Goal: Task Accomplishment & Management: Complete application form

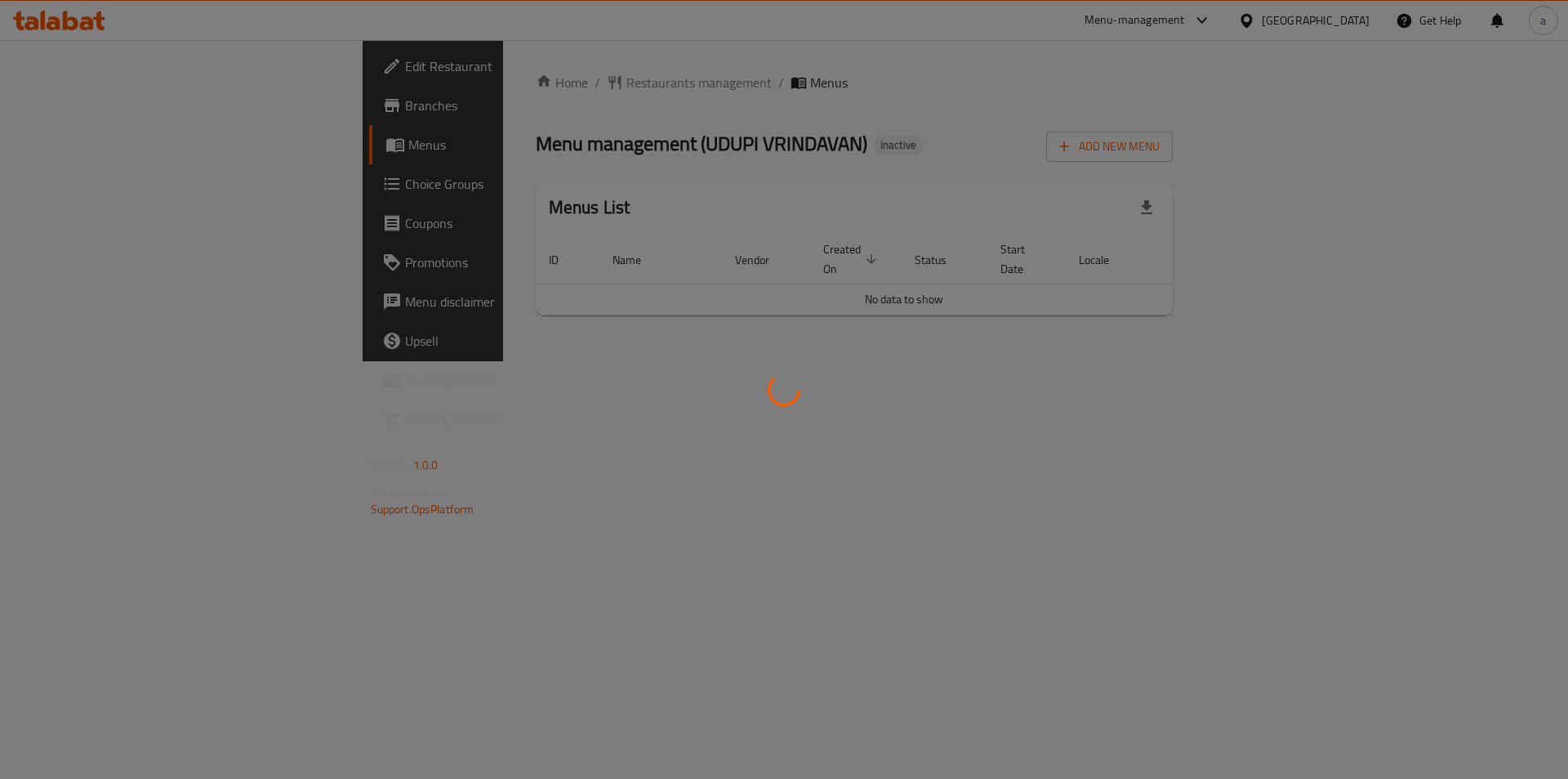
click at [99, 117] on div at bounding box center [784, 389] width 1568 height 779
click at [98, 117] on div at bounding box center [784, 389] width 1568 height 779
click at [95, 115] on div at bounding box center [784, 389] width 1568 height 779
click at [95, 114] on div at bounding box center [784, 389] width 1568 height 779
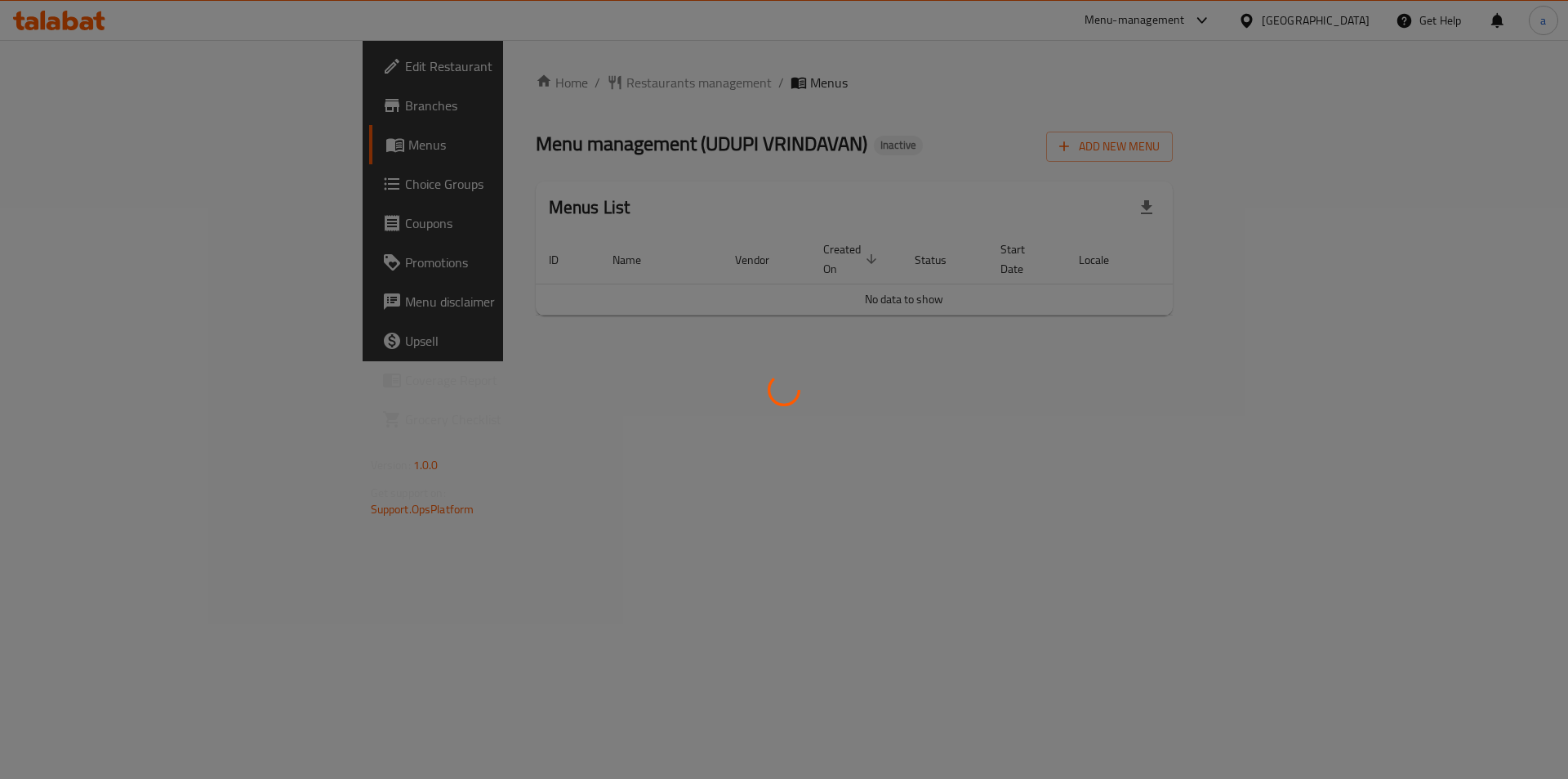
click at [91, 111] on div at bounding box center [784, 389] width 1568 height 779
click at [91, 109] on div at bounding box center [784, 389] width 1568 height 779
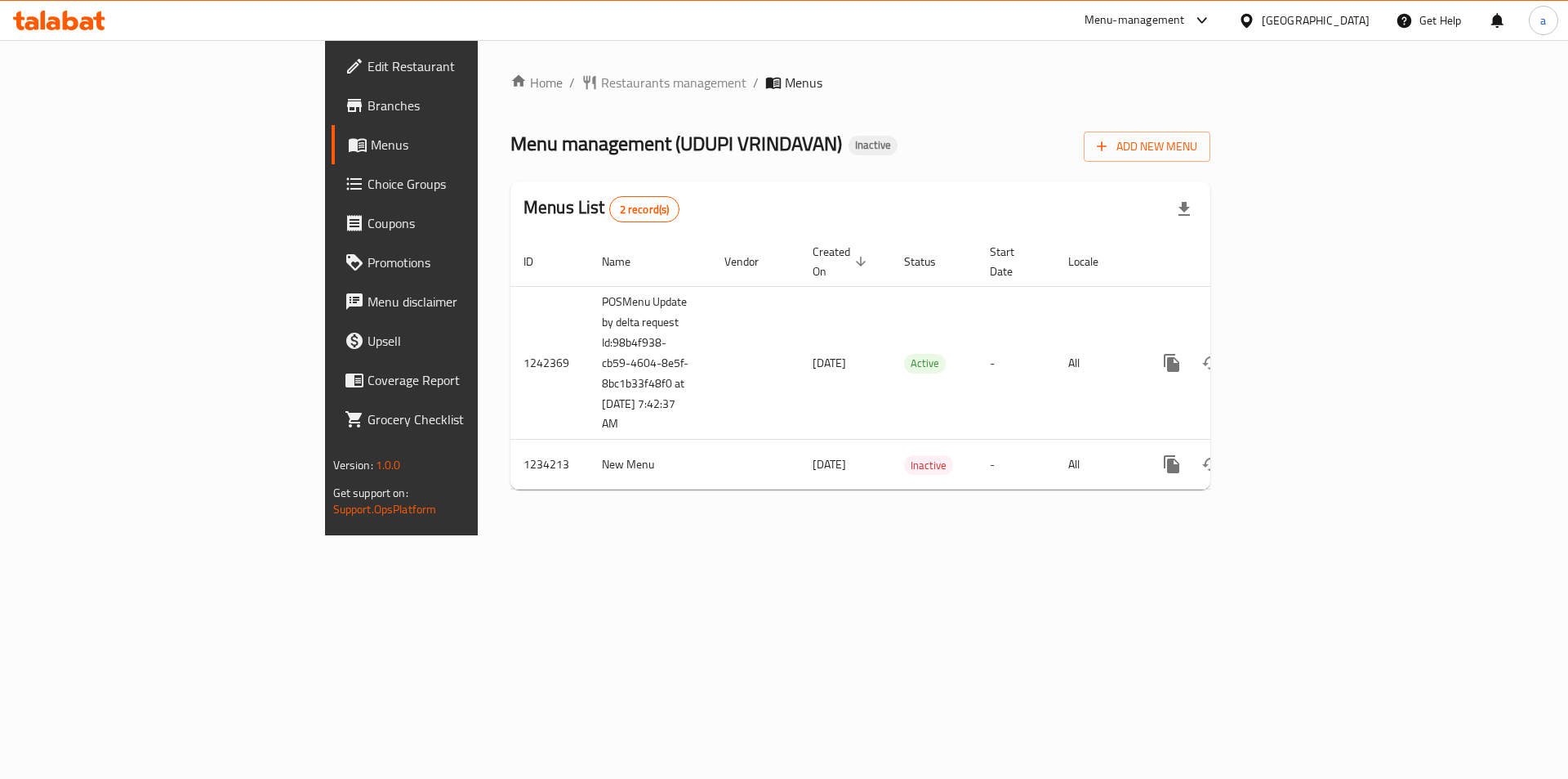
click at [332, 117] on link "Branches" at bounding box center [459, 105] width 256 height 39
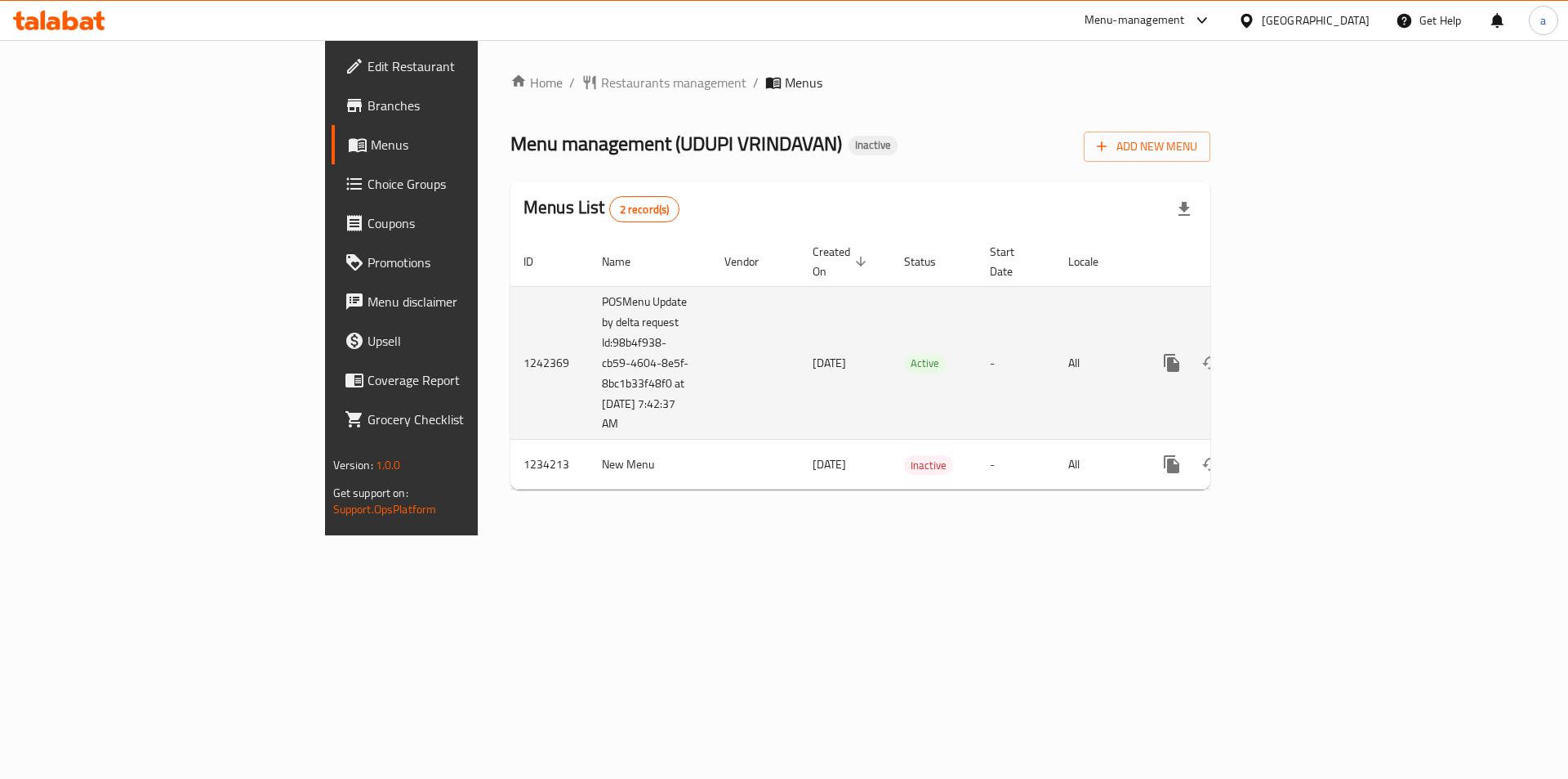
drag, startPoint x: 644, startPoint y: 343, endPoint x: 605, endPoint y: 341, distance: 39.1
click at [800, 341] on td "[DATE]" at bounding box center [845, 362] width 91 height 153
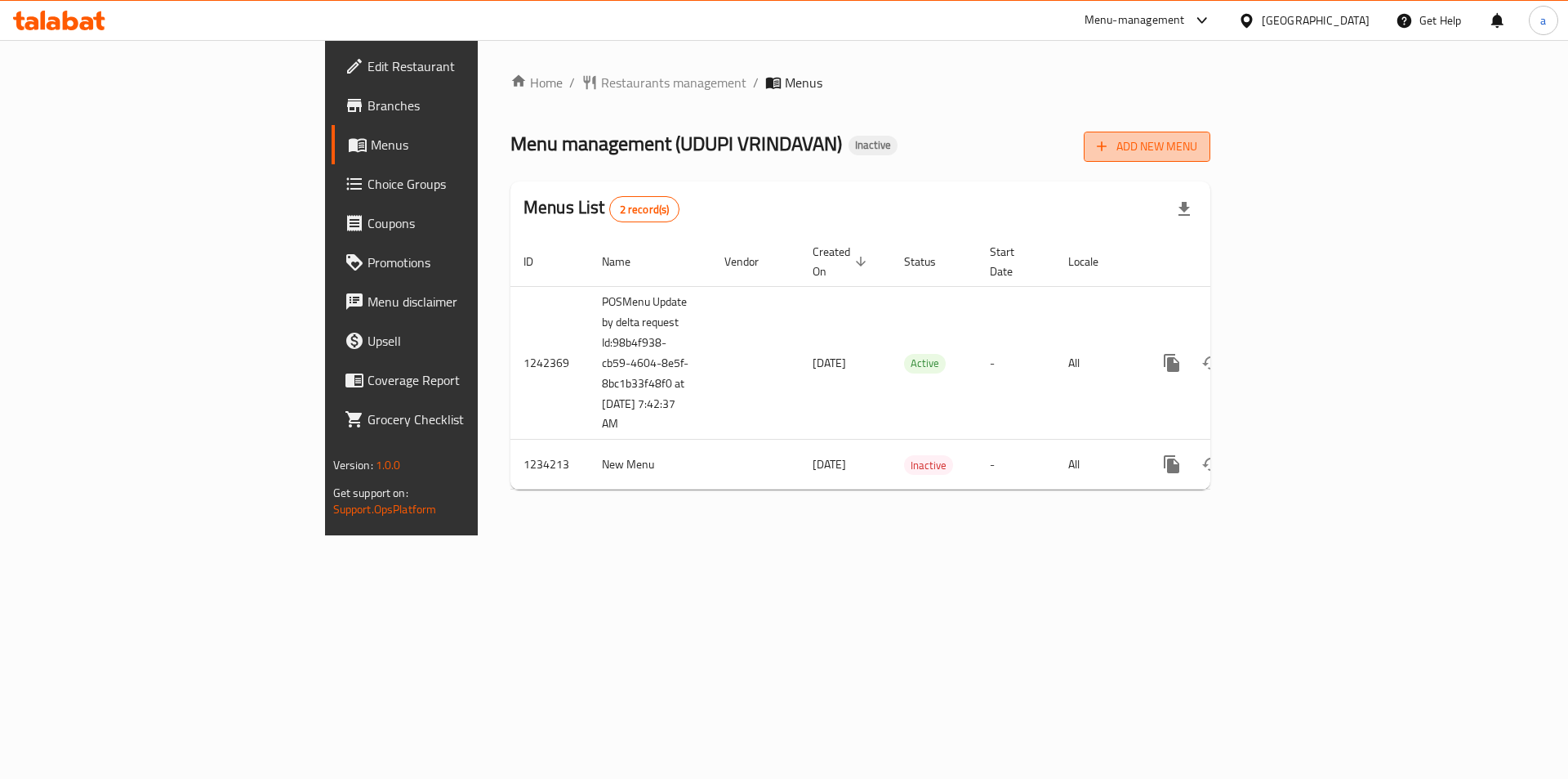
click at [1198, 141] on span "Add New Menu" at bounding box center [1147, 147] width 101 height 21
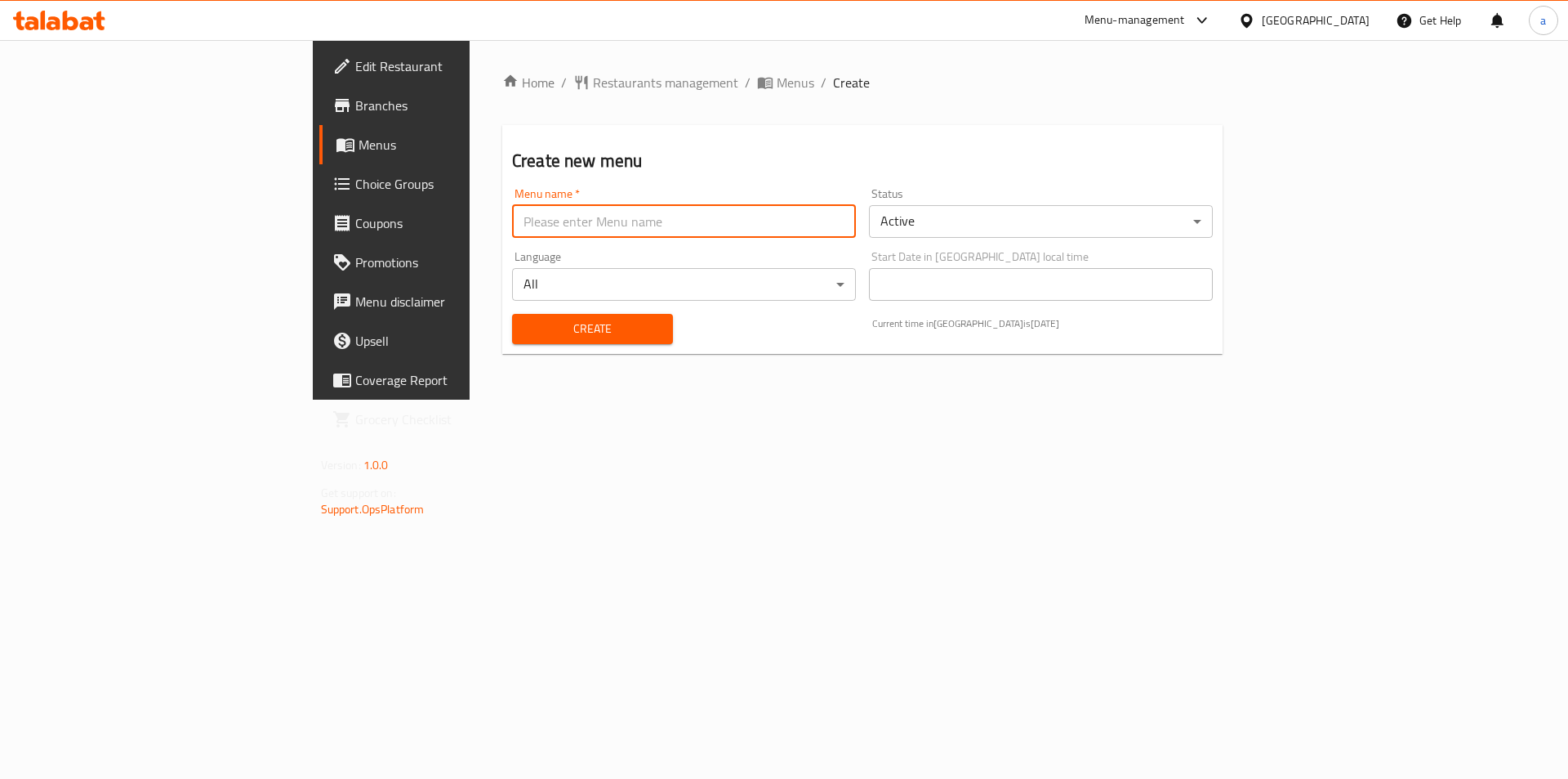
click at [655, 228] on input "text" at bounding box center [684, 221] width 344 height 33
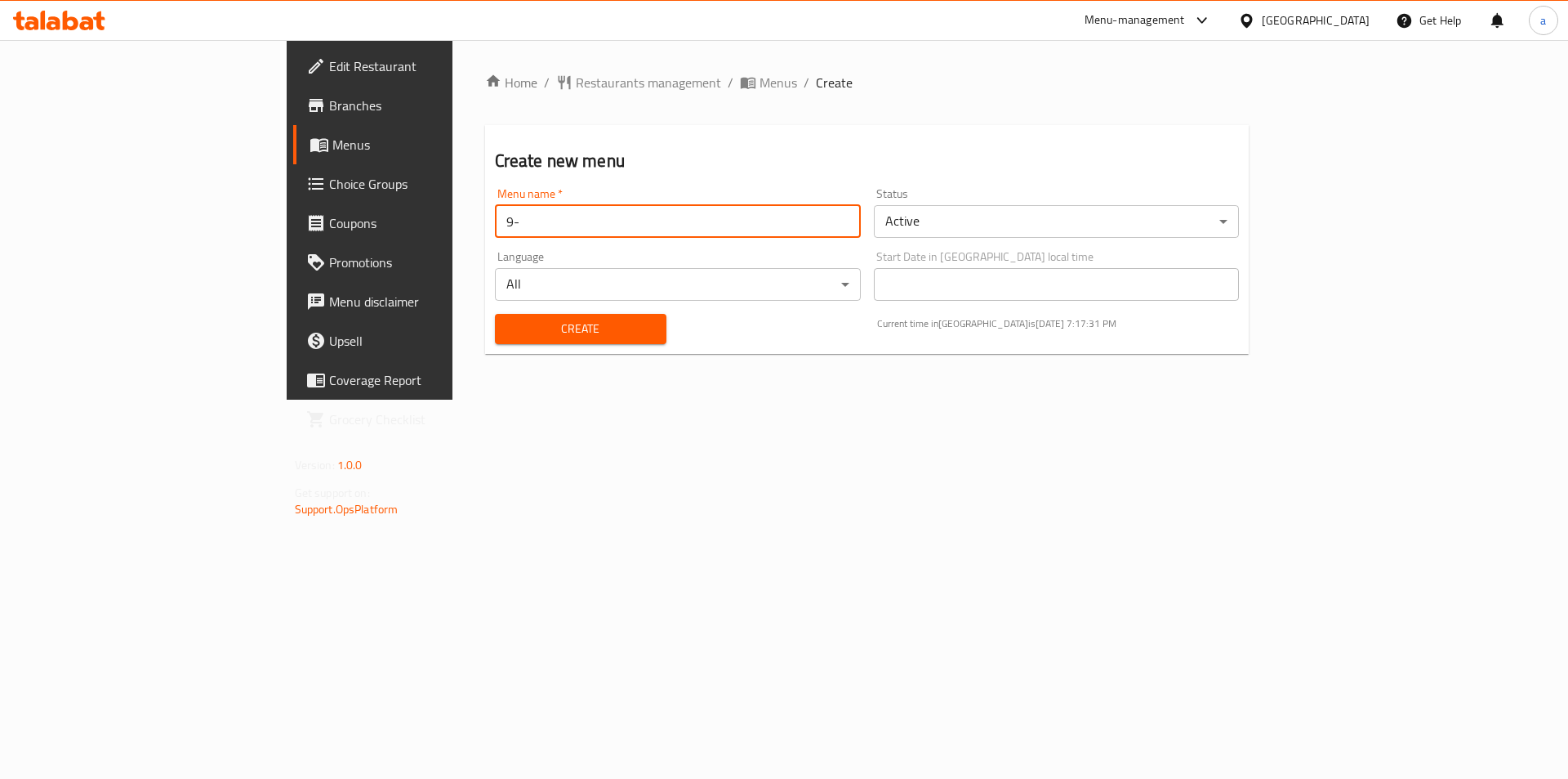
type input "9"
type input "1"
type input "0"
type input "[DATE]"
click at [495, 314] on button "Create" at bounding box center [581, 329] width 172 height 30
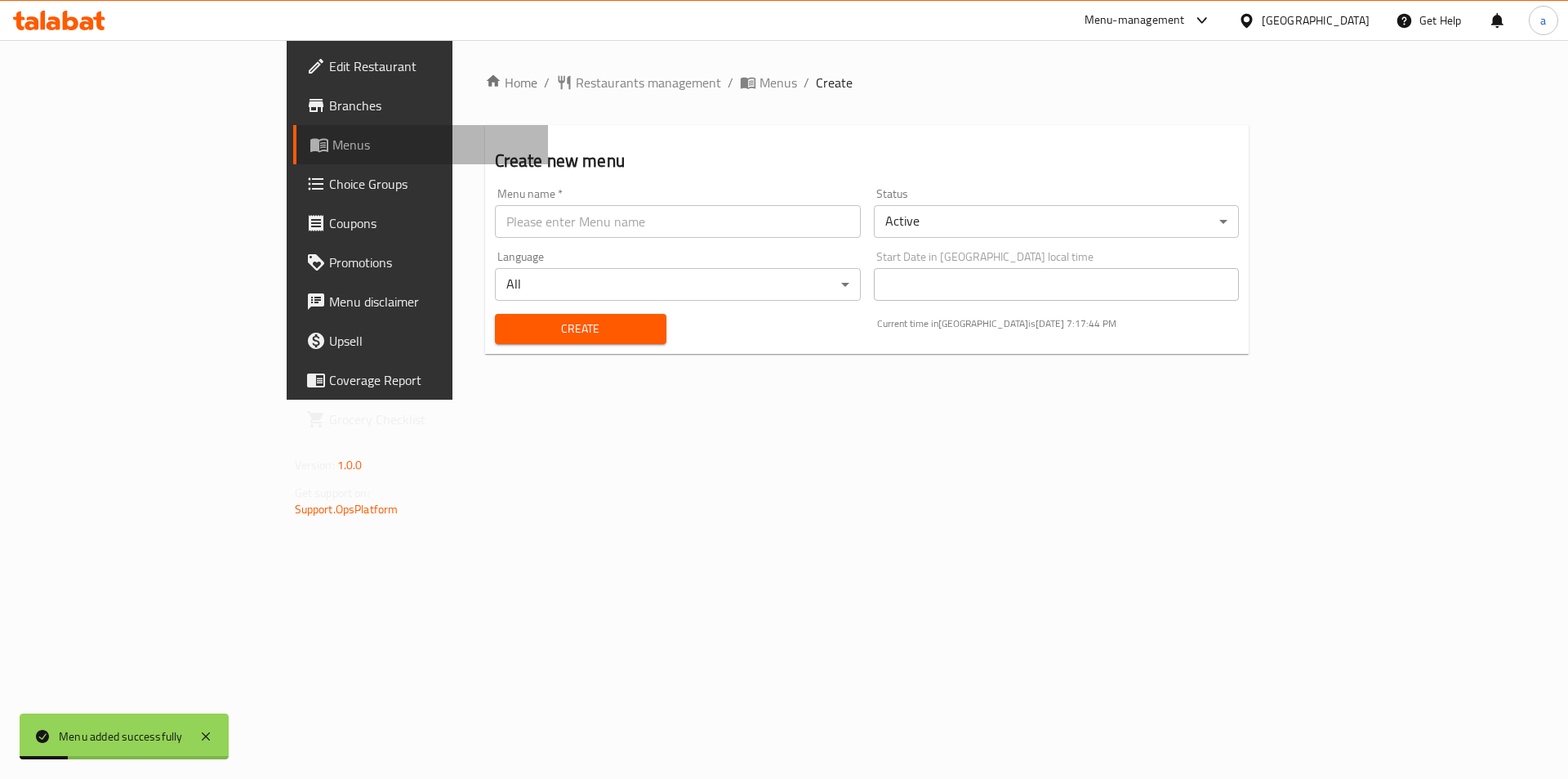
click at [333, 138] on span "Menus" at bounding box center [434, 144] width 203 height 20
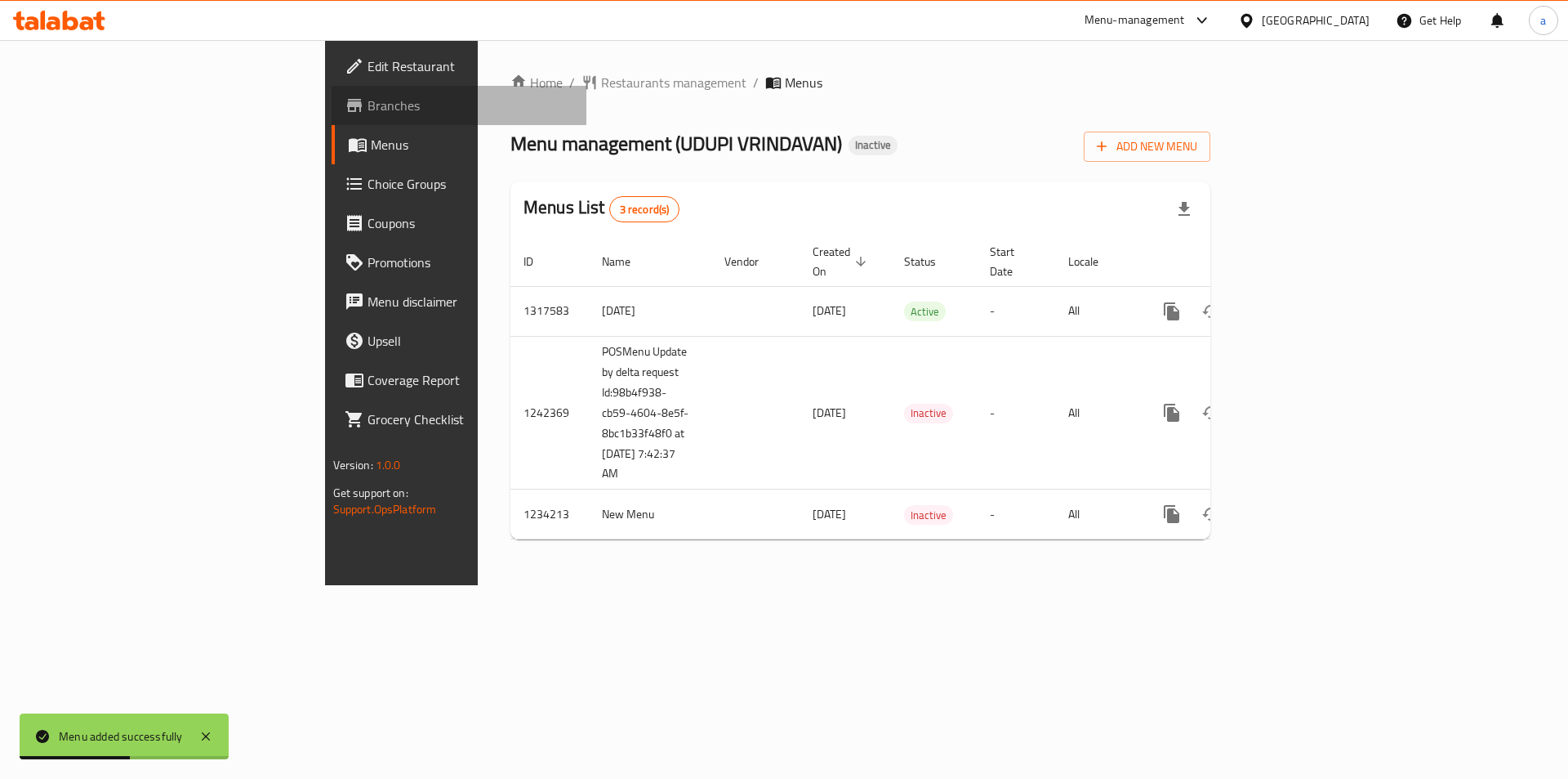
click at [367, 110] on span "Branches" at bounding box center [471, 105] width 207 height 20
